Goal: Transaction & Acquisition: Purchase product/service

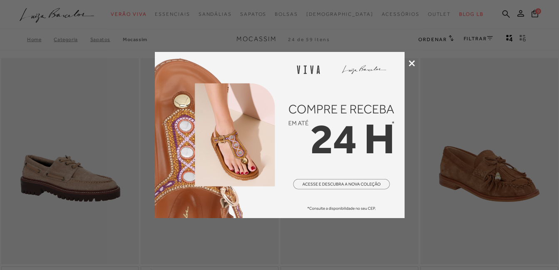
click at [412, 61] on icon at bounding box center [411, 63] width 6 height 6
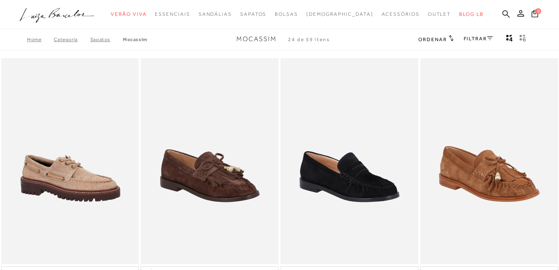
click at [482, 40] on link "FILTRAR" at bounding box center [477, 39] width 29 height 6
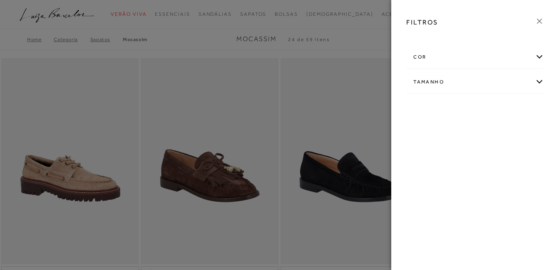
click at [449, 59] on div "cor" at bounding box center [474, 57] width 137 height 22
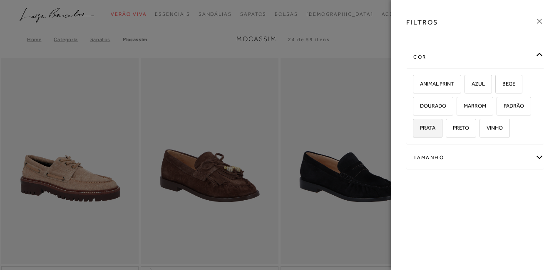
click at [430, 127] on span "PRATA" at bounding box center [424, 128] width 22 height 6
click at [420, 127] on input "PRATA" at bounding box center [415, 129] width 8 height 8
checkbox input "true"
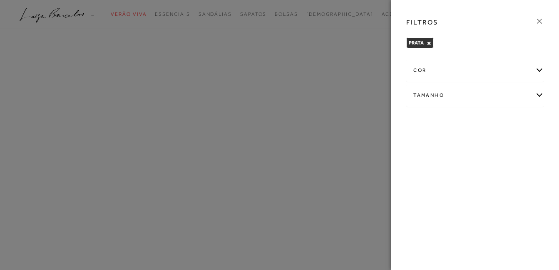
click at [0, 90] on html "pa2900006 está carregada. categoryHeader .a{fill-rule:evenodd;} Verão Viva Esse…" at bounding box center [279, 135] width 559 height 270
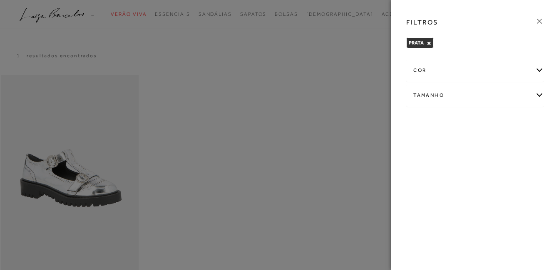
drag, startPoint x: 540, startPoint y: 24, endPoint x: 505, endPoint y: 25, distance: 35.0
click at [540, 24] on icon at bounding box center [538, 21] width 9 height 9
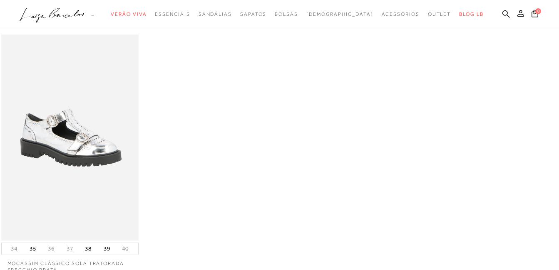
scroll to position [83, 0]
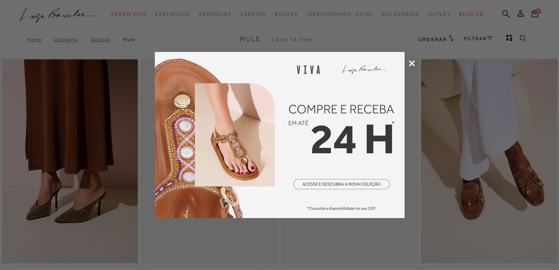
click at [414, 65] on icon at bounding box center [411, 63] width 6 height 6
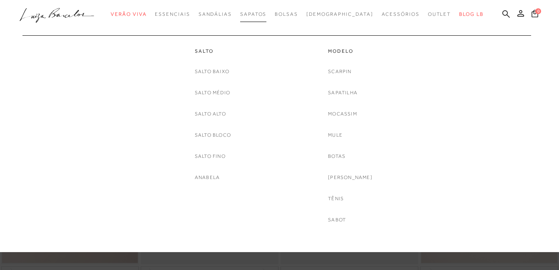
click at [266, 12] on span "Sapatos" at bounding box center [253, 14] width 26 height 6
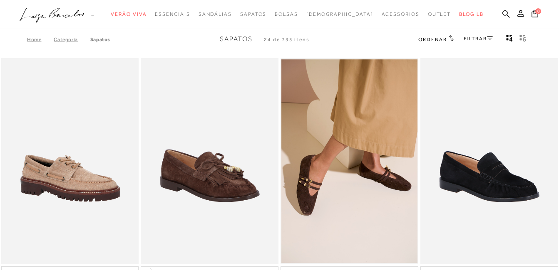
click at [487, 37] on icon at bounding box center [490, 38] width 6 height 4
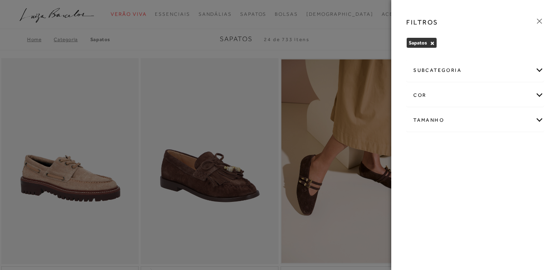
click at [444, 90] on div "cor" at bounding box center [474, 95] width 137 height 22
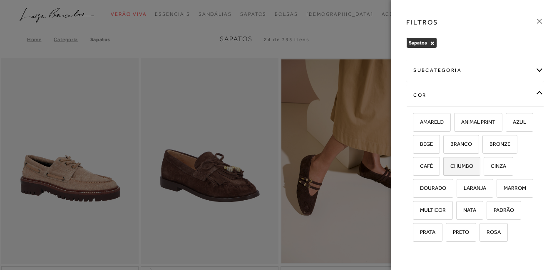
click at [473, 165] on span "CHUMBO" at bounding box center [458, 166] width 29 height 6
click at [450, 165] on input "CHUMBO" at bounding box center [446, 167] width 8 height 8
checkbox input "true"
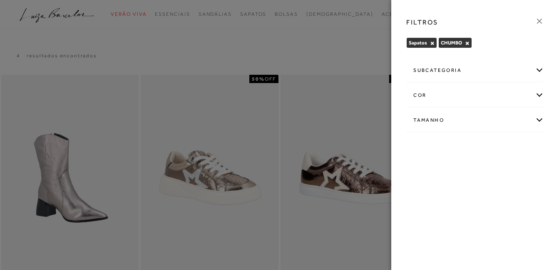
click at [540, 20] on icon at bounding box center [538, 21] width 9 height 9
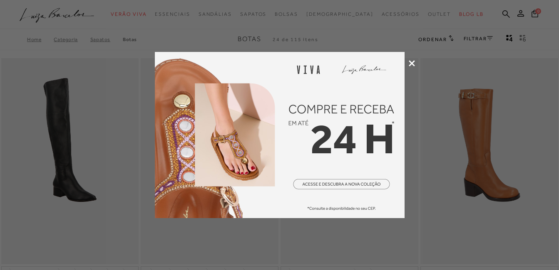
click at [413, 62] on icon at bounding box center [411, 63] width 6 height 6
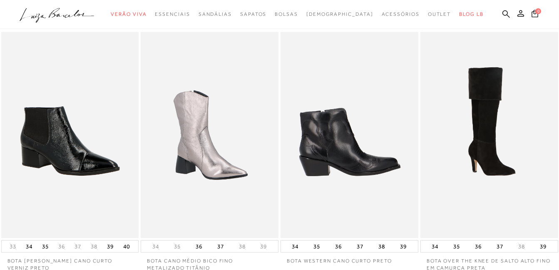
scroll to position [291, 0]
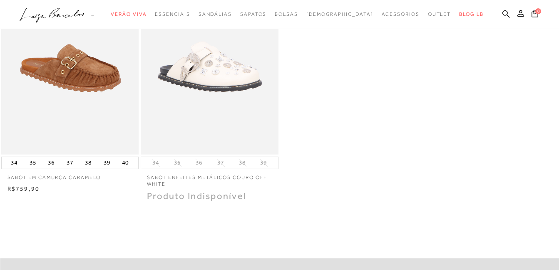
scroll to position [125, 0]
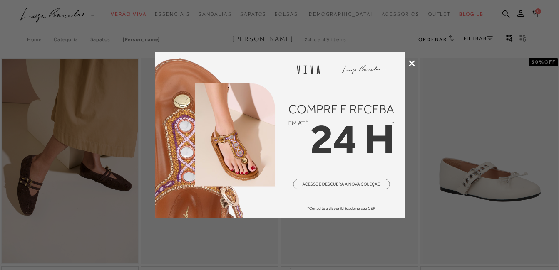
click at [411, 62] on icon at bounding box center [411, 63] width 6 height 6
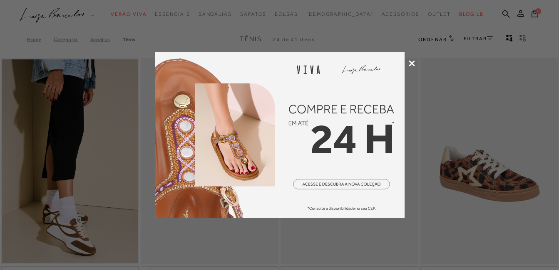
click at [411, 63] on icon at bounding box center [411, 63] width 6 height 6
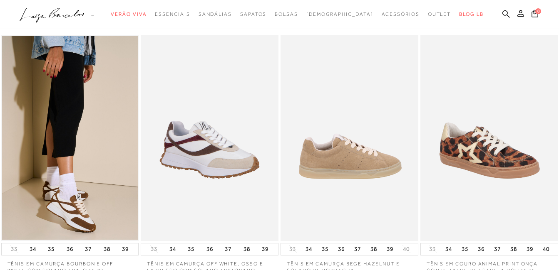
scroll to position [42, 0]
